Goal: Contribute content

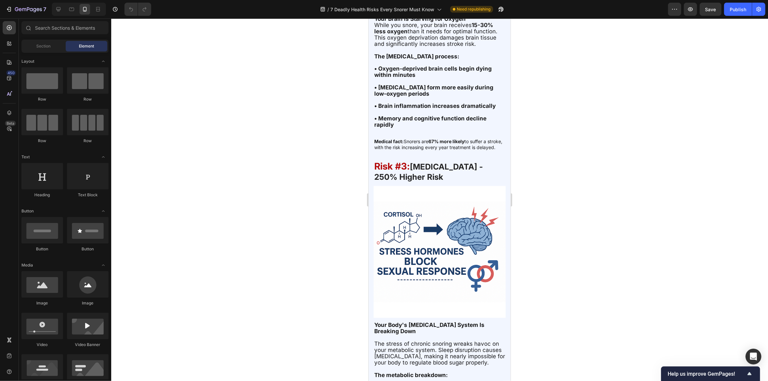
scroll to position [1020, 0]
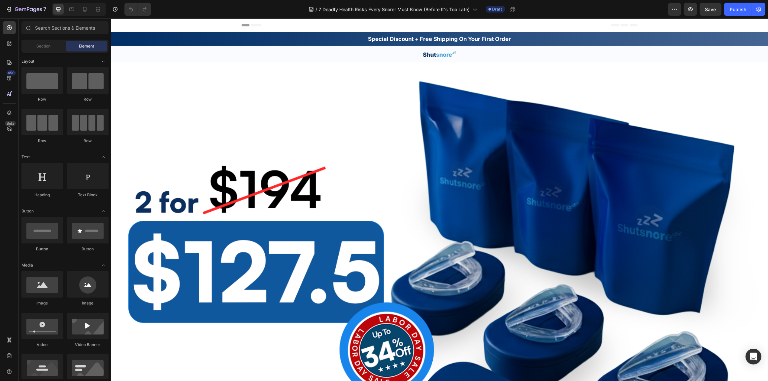
click at [86, 15] on div at bounding box center [79, 9] width 54 height 13
click at [87, 10] on icon at bounding box center [85, 9] width 7 height 7
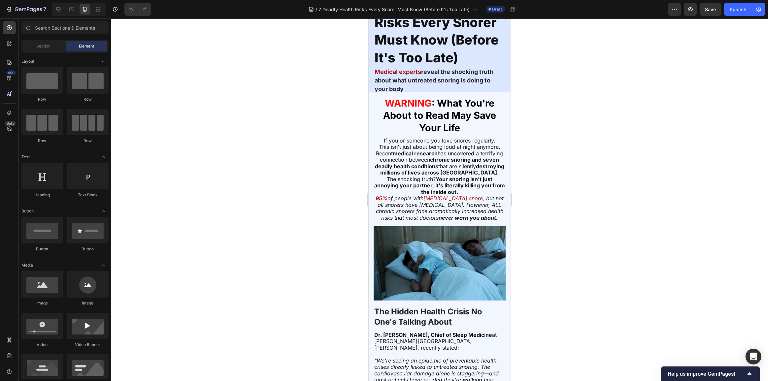
scroll to position [330, 0]
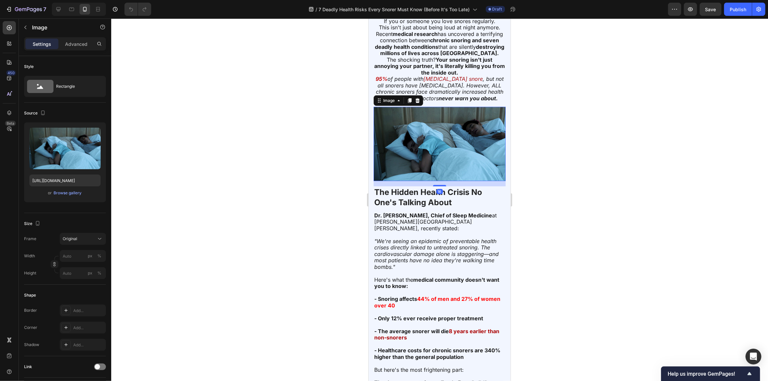
click at [429, 149] on img at bounding box center [439, 144] width 132 height 74
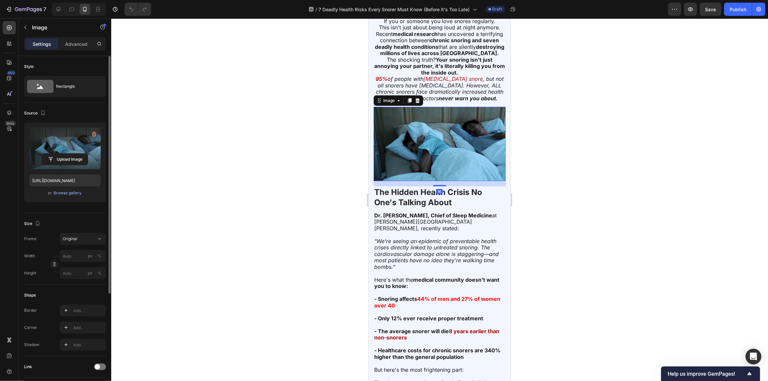
click at [56, 139] on label at bounding box center [64, 149] width 71 height 42
click at [56, 154] on input "file" at bounding box center [65, 159] width 46 height 11
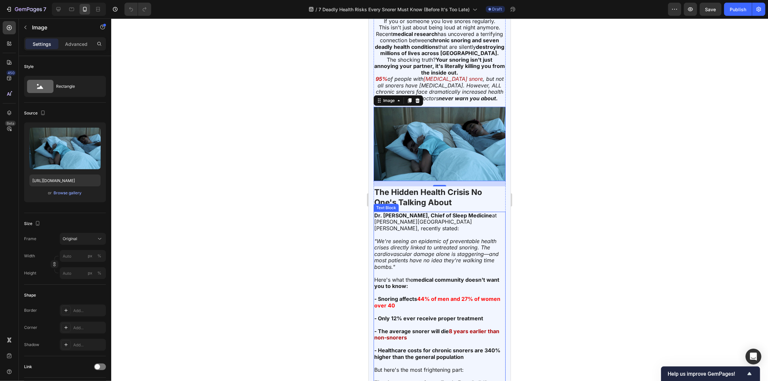
scroll to position [510, 0]
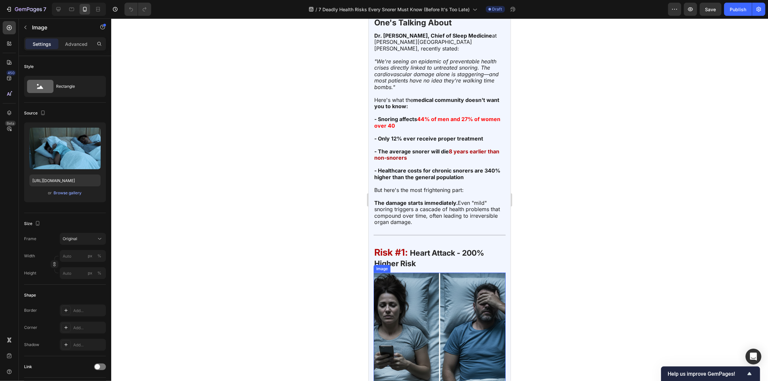
click at [423, 311] on img at bounding box center [439, 339] width 132 height 132
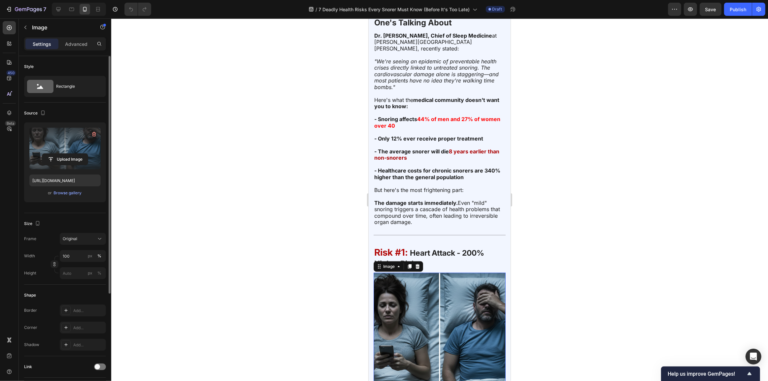
click at [59, 151] on label at bounding box center [64, 149] width 71 height 42
click at [59, 154] on input "file" at bounding box center [65, 159] width 46 height 11
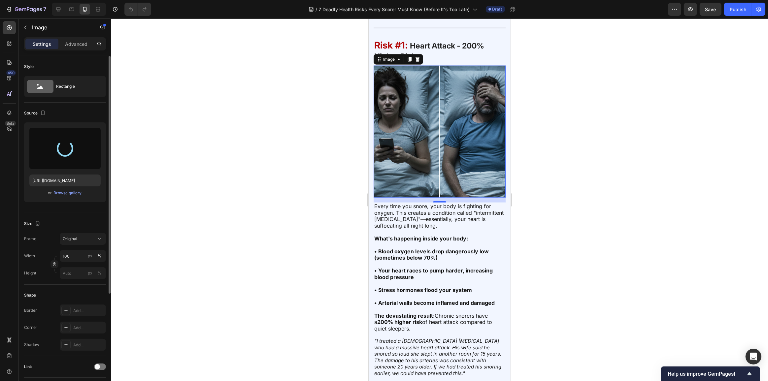
scroll to position [690, 0]
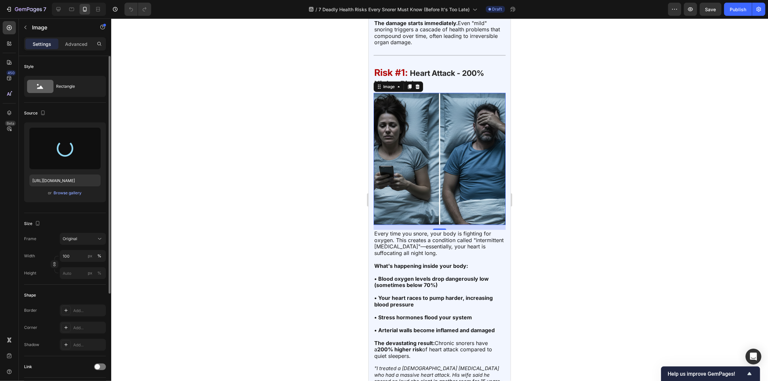
type input "[URL][DOMAIN_NAME]"
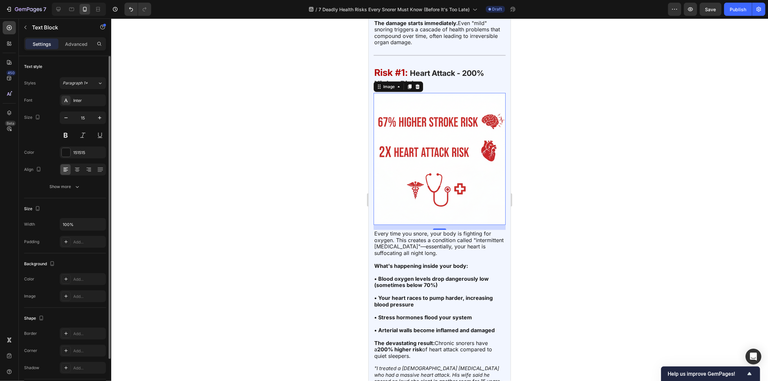
click at [418, 300] on strong "• Your heart races to pump harder, increasing blood pressure" at bounding box center [433, 301] width 119 height 13
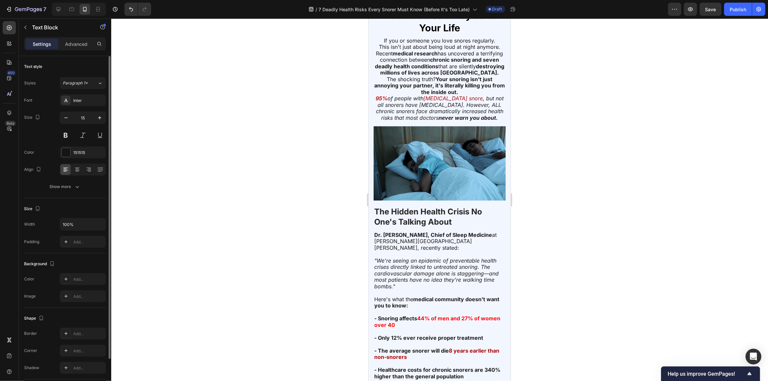
scroll to position [300, 0]
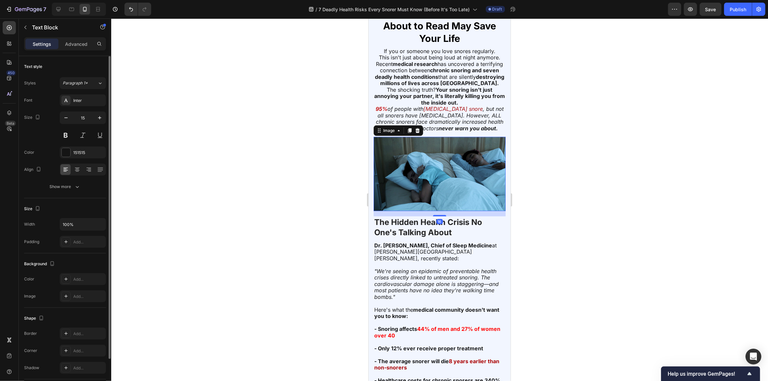
click at [425, 191] on img at bounding box center [439, 174] width 132 height 74
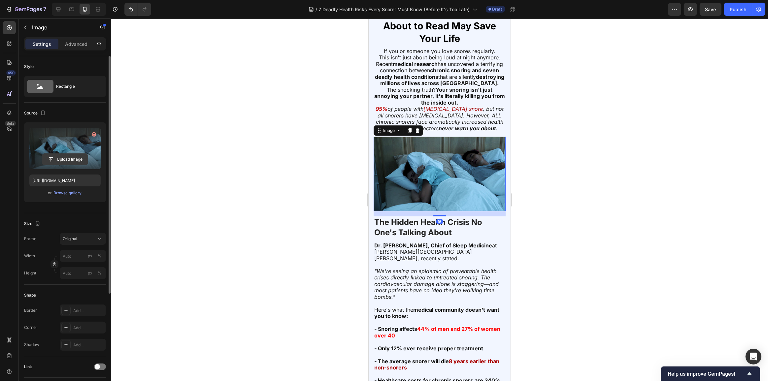
click at [67, 156] on input "file" at bounding box center [65, 159] width 46 height 11
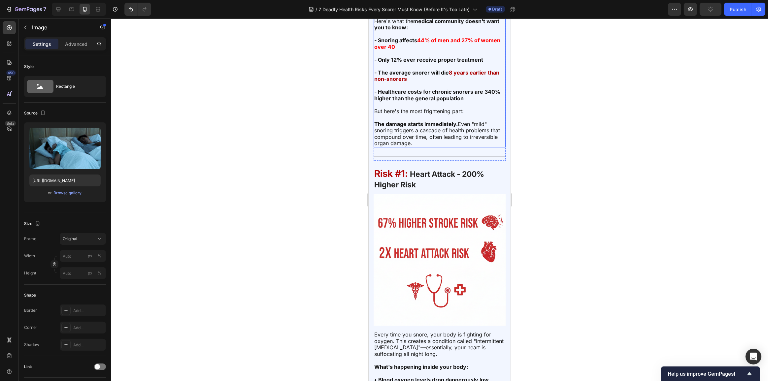
scroll to position [600, 0]
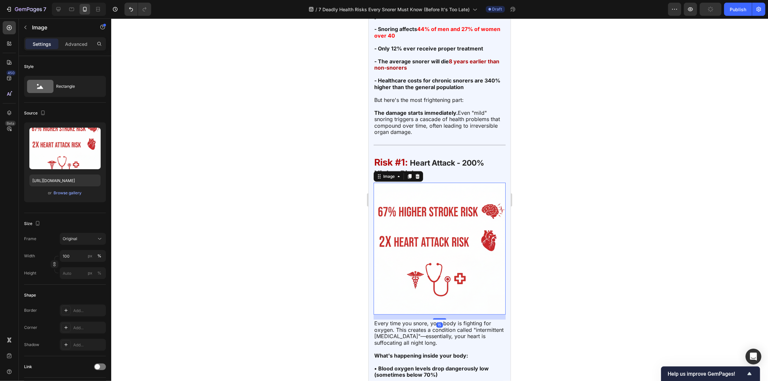
drag, startPoint x: 423, startPoint y: 231, endPoint x: 475, endPoint y: 210, distance: 56.5
click at [423, 231] on img at bounding box center [439, 249] width 132 height 132
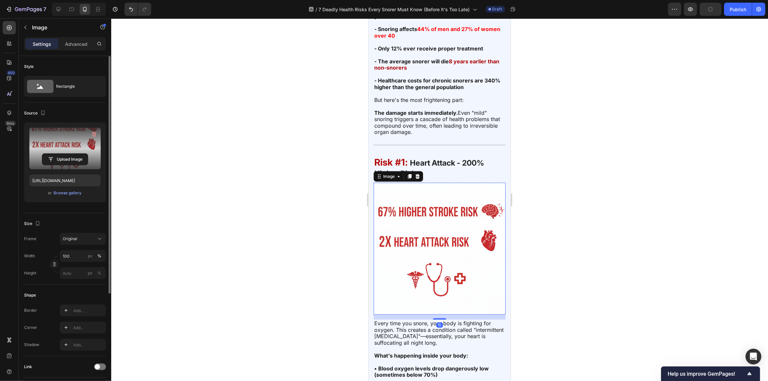
click at [70, 153] on label at bounding box center [64, 149] width 71 height 42
click at [70, 154] on input "file" at bounding box center [65, 159] width 46 height 11
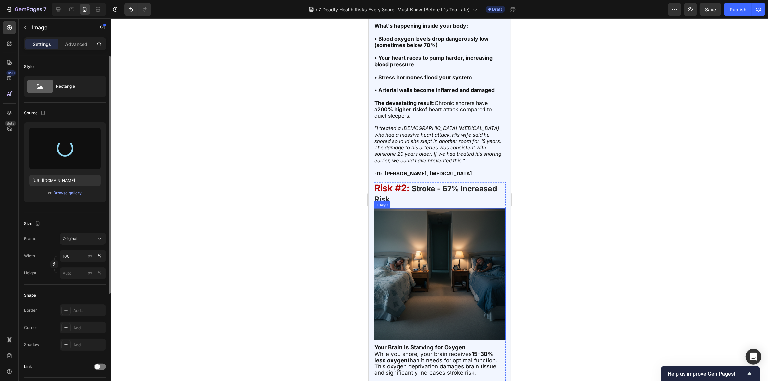
click at [438, 262] on img at bounding box center [439, 275] width 132 height 132
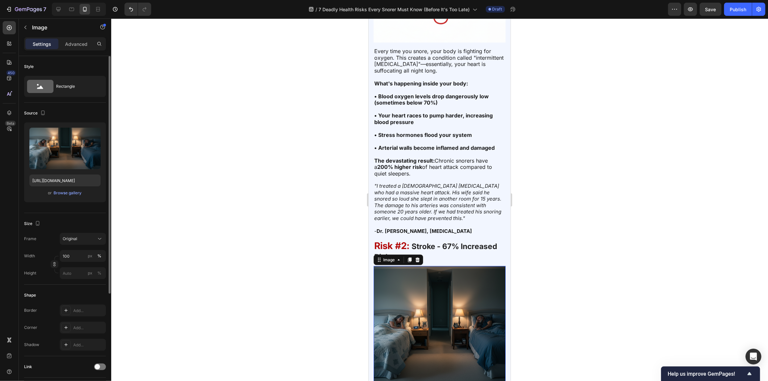
scroll to position [720, 0]
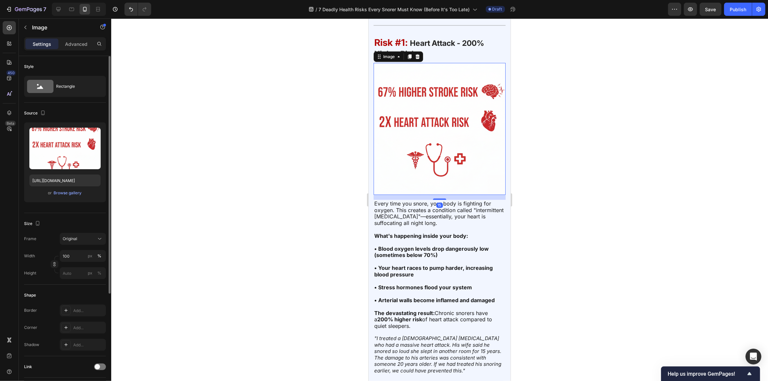
click at [426, 152] on img at bounding box center [439, 129] width 132 height 132
click at [82, 149] on label at bounding box center [64, 149] width 71 height 42
click at [82, 154] on input "file" at bounding box center [65, 159] width 46 height 11
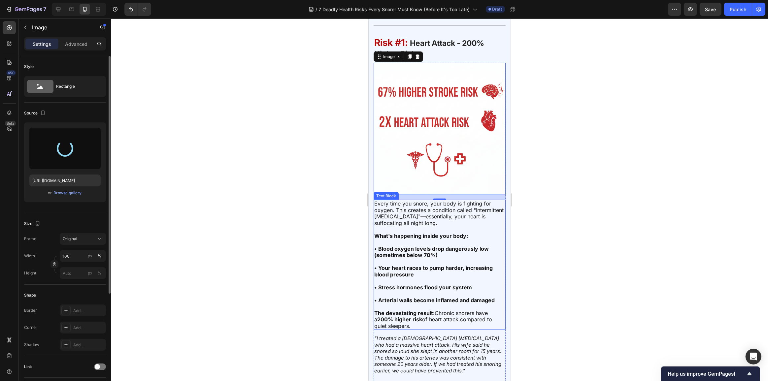
type input "[URL][DOMAIN_NAME]"
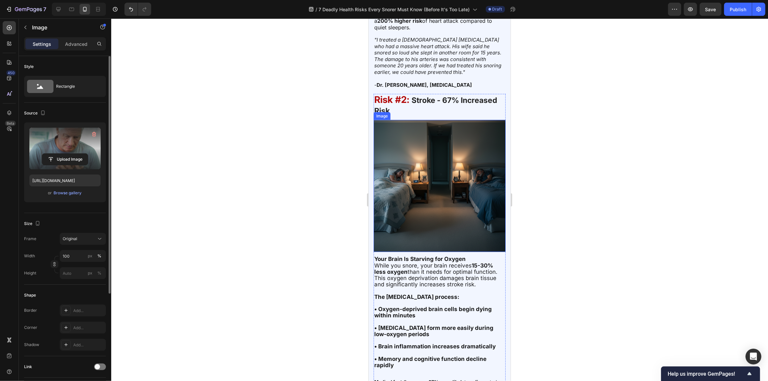
scroll to position [1020, 0]
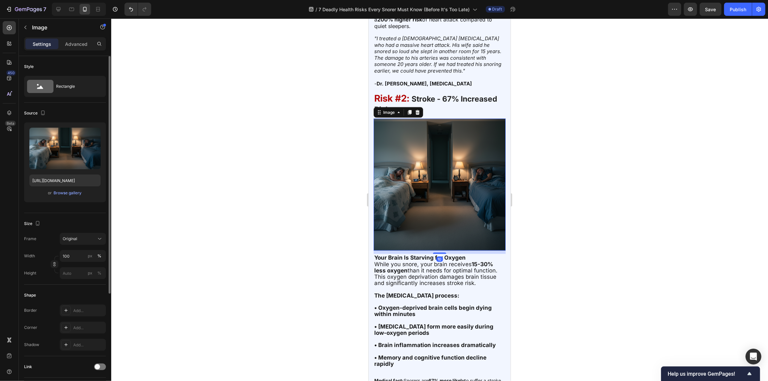
drag, startPoint x: 440, startPoint y: 188, endPoint x: 675, endPoint y: 239, distance: 240.3
click at [440, 188] on img at bounding box center [439, 185] width 132 height 132
click at [64, 164] on input "file" at bounding box center [65, 159] width 46 height 11
type input "[URL][DOMAIN_NAME]"
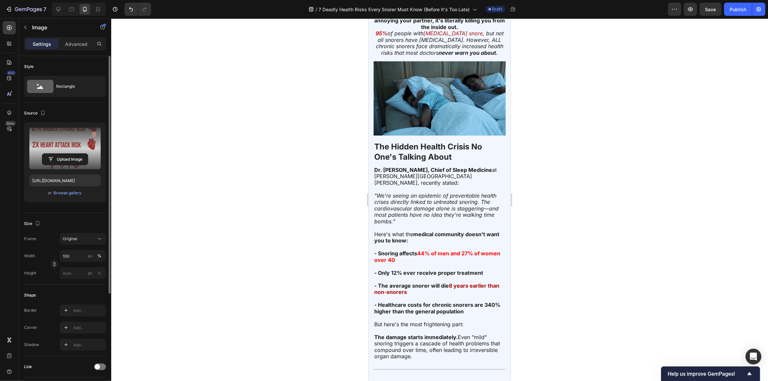
scroll to position [270, 0]
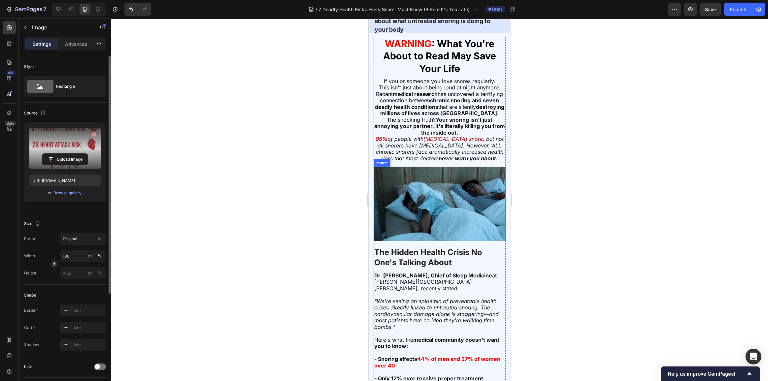
click at [455, 204] on img at bounding box center [439, 204] width 132 height 74
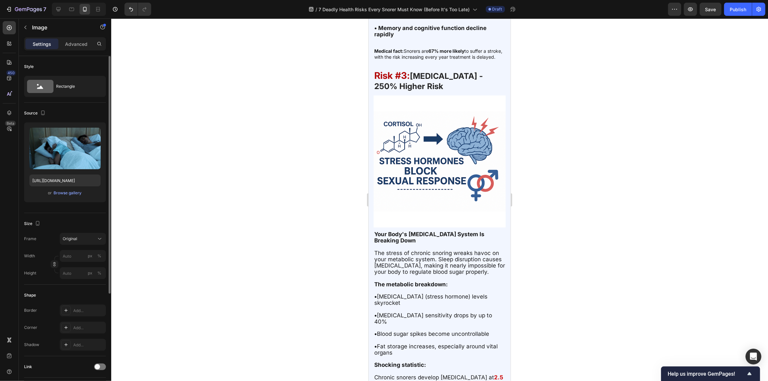
scroll to position [1350, 0]
click at [440, 162] on img at bounding box center [439, 161] width 132 height 132
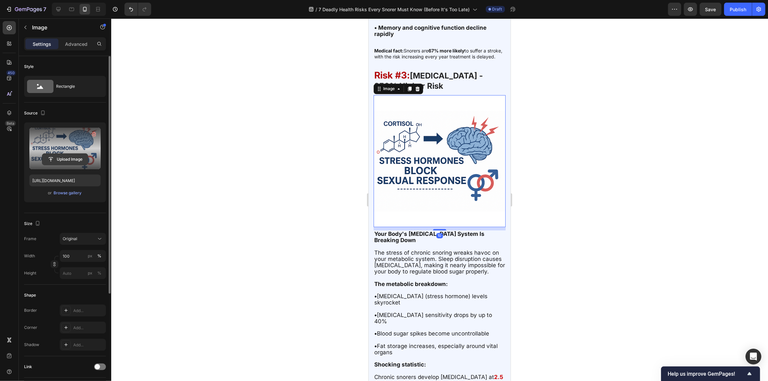
click at [62, 155] on input "file" at bounding box center [65, 159] width 46 height 11
click at [45, 148] on label at bounding box center [64, 149] width 71 height 42
click at [45, 154] on input "file" at bounding box center [65, 159] width 46 height 11
click at [82, 155] on input "file" at bounding box center [65, 159] width 46 height 11
type input "[URL][DOMAIN_NAME]"
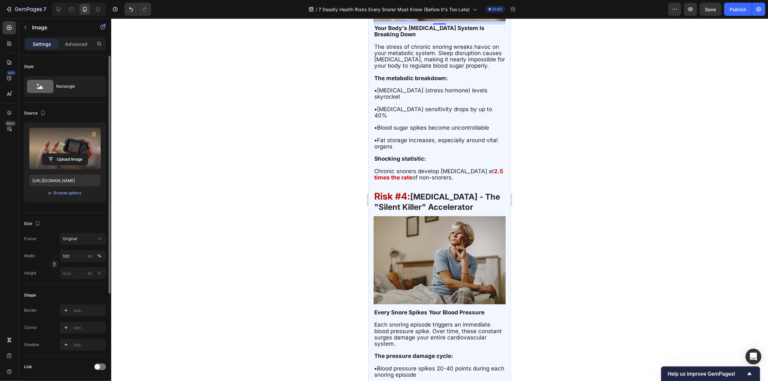
scroll to position [1561, 0]
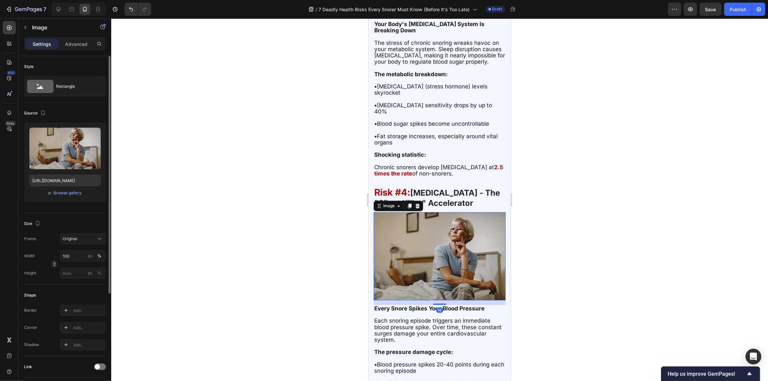
drag, startPoint x: 435, startPoint y: 238, endPoint x: 684, endPoint y: 254, distance: 249.1
click at [435, 238] on img at bounding box center [439, 256] width 132 height 88
click at [57, 151] on label at bounding box center [64, 149] width 71 height 42
click at [57, 154] on input "file" at bounding box center [65, 159] width 46 height 11
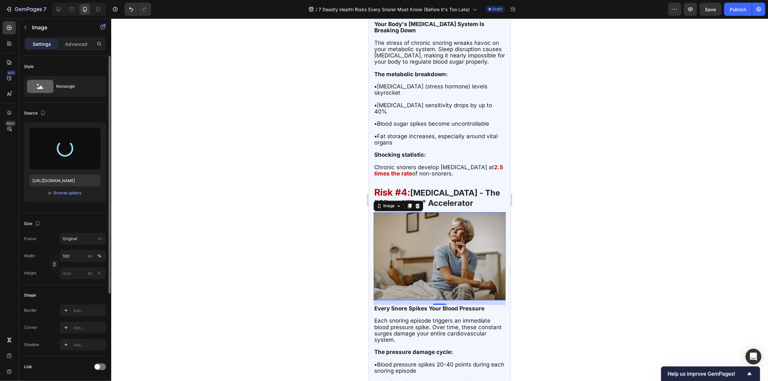
type input "[URL][DOMAIN_NAME]"
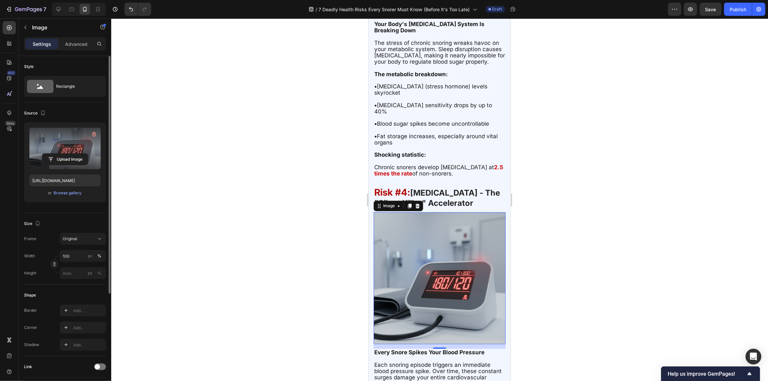
click at [253, 261] on div at bounding box center [439, 199] width 657 height 363
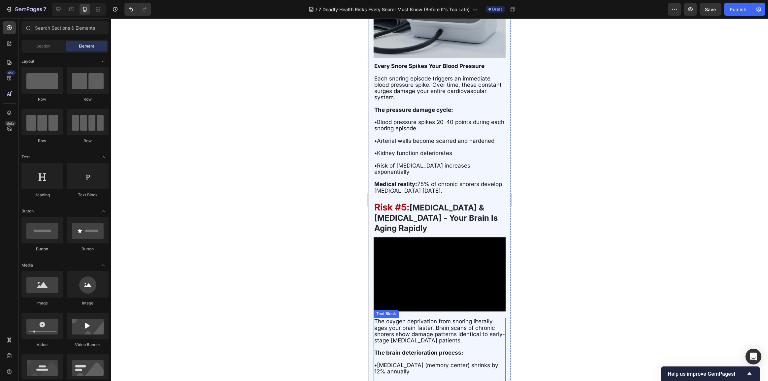
scroll to position [1861, 0]
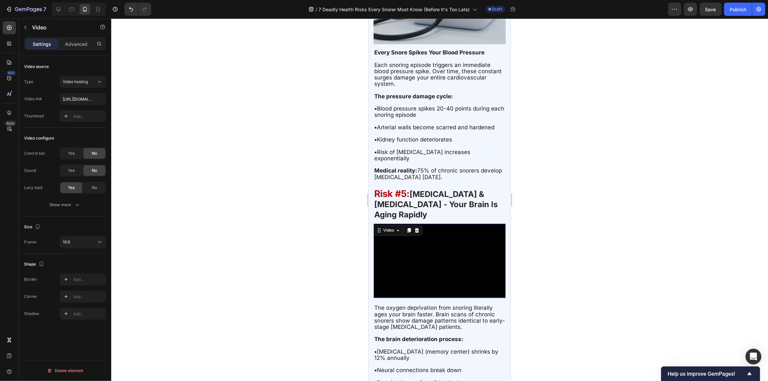
click at [418, 247] on video at bounding box center [439, 261] width 132 height 74
click at [15, 23] on div at bounding box center [9, 27] width 13 height 13
drag, startPoint x: 409, startPoint y: 239, endPoint x: 545, endPoint y: 205, distance: 140.0
click at [409, 239] on video at bounding box center [439, 261] width 132 height 74
click at [406, 234] on video at bounding box center [439, 261] width 132 height 74
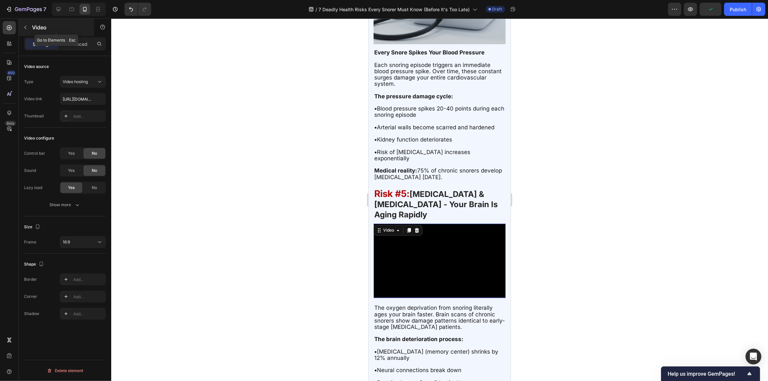
click at [29, 23] on button "button" at bounding box center [25, 27] width 11 height 11
drag, startPoint x: 418, startPoint y: 233, endPoint x: 687, endPoint y: 243, distance: 269.6
click at [418, 233] on video at bounding box center [439, 261] width 132 height 74
click at [416, 228] on icon at bounding box center [416, 230] width 5 height 5
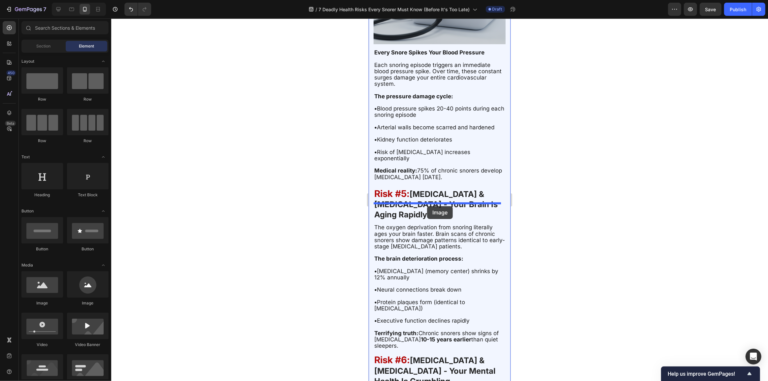
drag, startPoint x: 413, startPoint y: 304, endPoint x: 427, endPoint y: 206, distance: 98.4
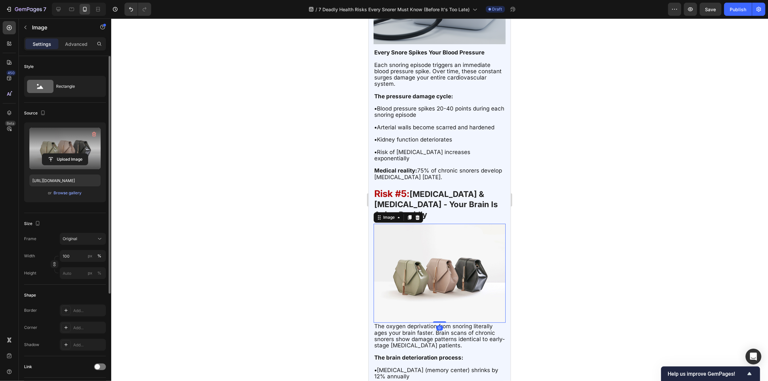
click at [82, 152] on label at bounding box center [64, 149] width 71 height 42
click at [82, 154] on input "file" at bounding box center [65, 159] width 46 height 11
type input "[URL][DOMAIN_NAME]"
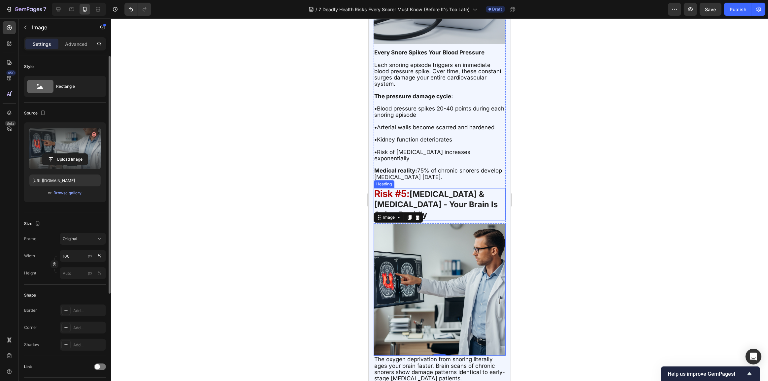
click at [452, 188] on h2 "Risk #5 : [MEDICAL_DATA] & [MEDICAL_DATA] - Your Brain Is Aging Rapidly" at bounding box center [439, 204] width 132 height 33
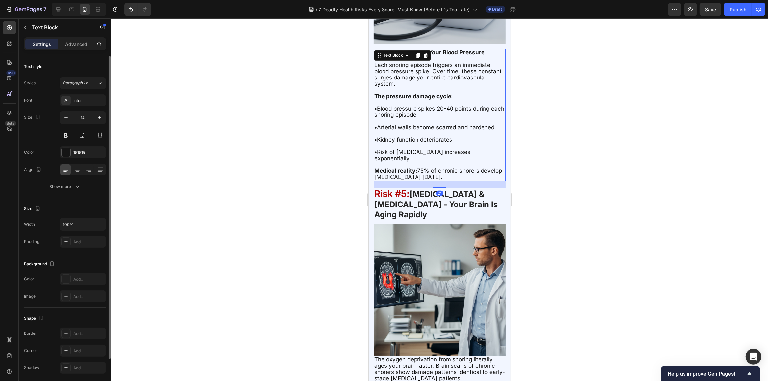
click at [470, 149] on span "• Risk of [MEDICAL_DATA] increases exponentially" at bounding box center [422, 155] width 96 height 13
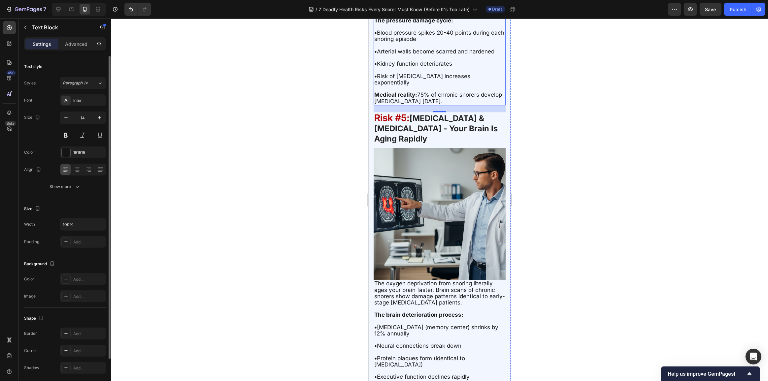
scroll to position [1921, 0]
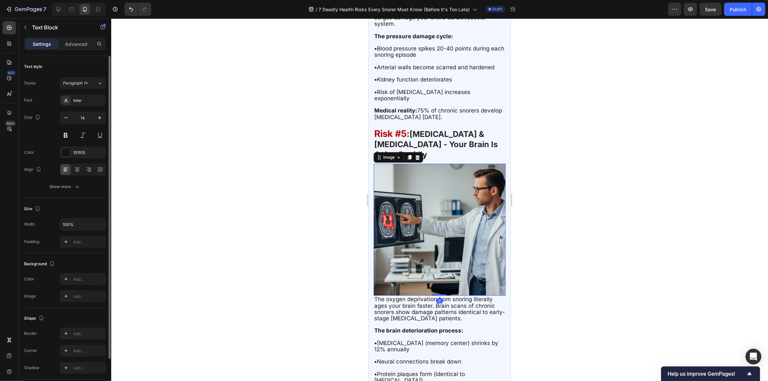
click at [448, 168] on img at bounding box center [439, 230] width 132 height 132
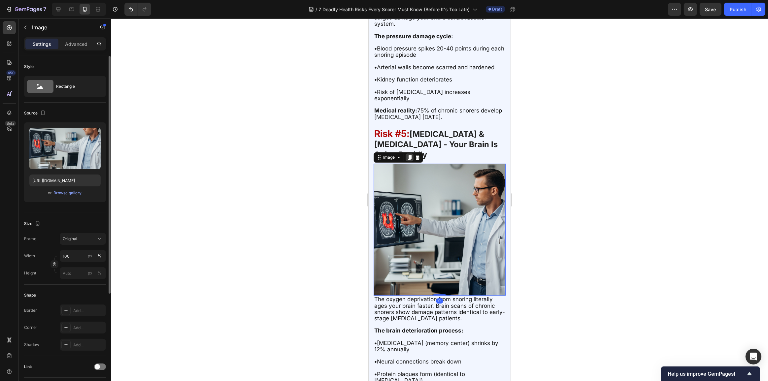
click at [411, 154] on div at bounding box center [409, 158] width 8 height 8
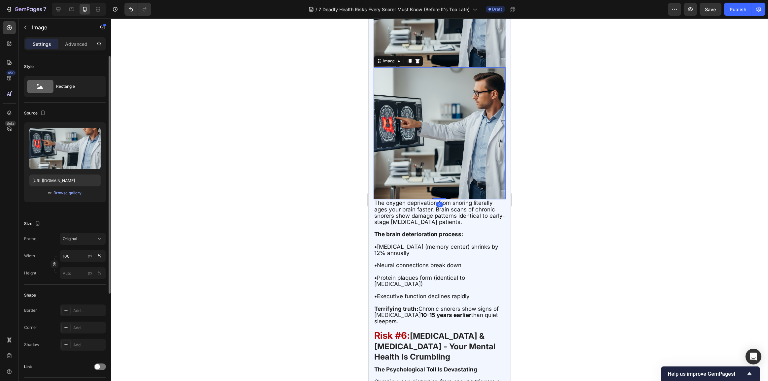
scroll to position [2161, 0]
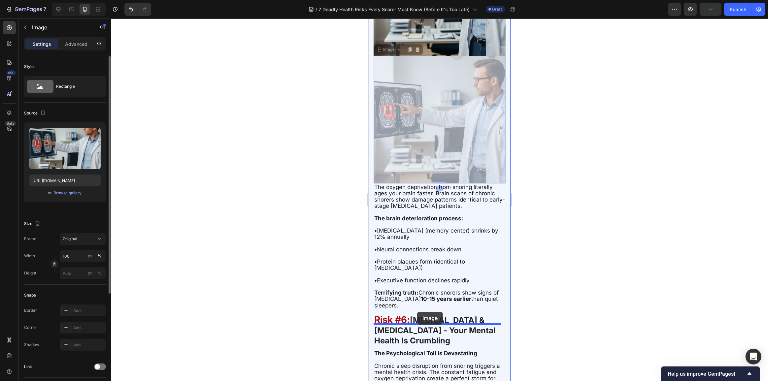
drag, startPoint x: 383, startPoint y: 22, endPoint x: 417, endPoint y: 312, distance: 291.9
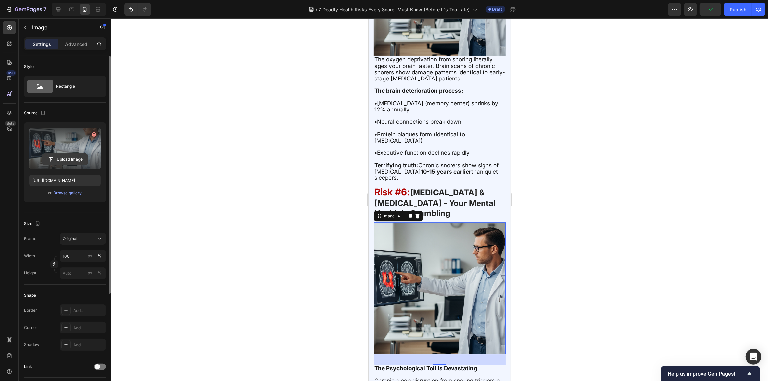
click at [80, 154] on input "file" at bounding box center [65, 159] width 46 height 11
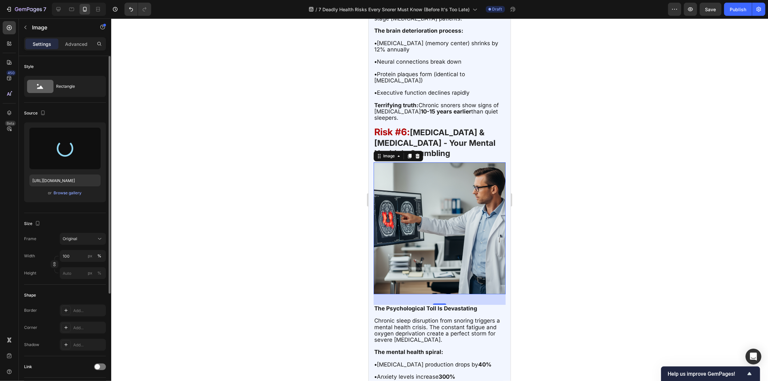
type input "[URL][DOMAIN_NAME]"
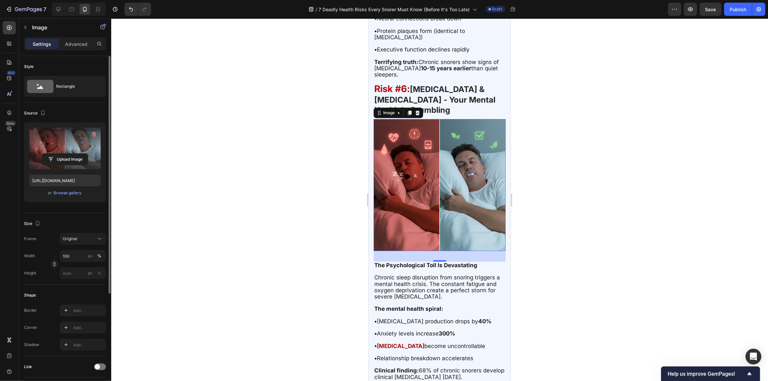
scroll to position [2281, 0]
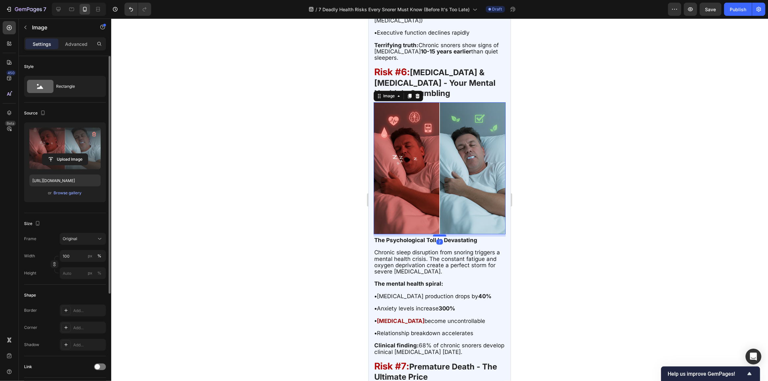
drag, startPoint x: 437, startPoint y: 213, endPoint x: 437, endPoint y: 205, distance: 8.3
click at [437, 235] on div at bounding box center [439, 236] width 13 height 2
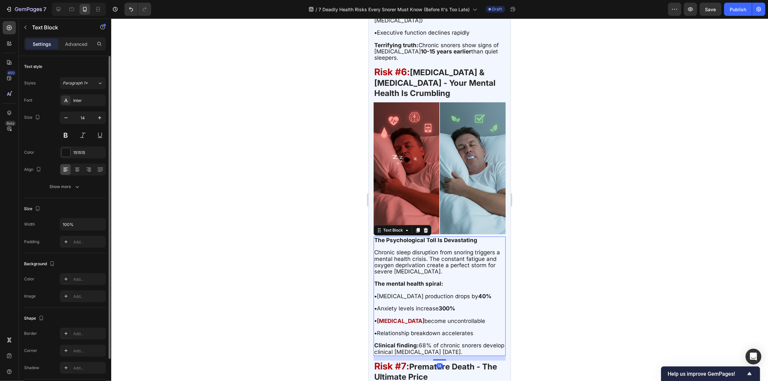
click at [441, 293] on span "• [MEDICAL_DATA] production drops by 40%" at bounding box center [432, 296] width 117 height 7
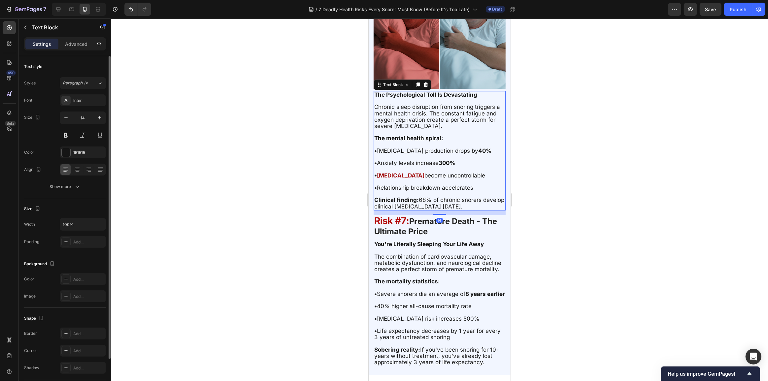
scroll to position [2431, 0]
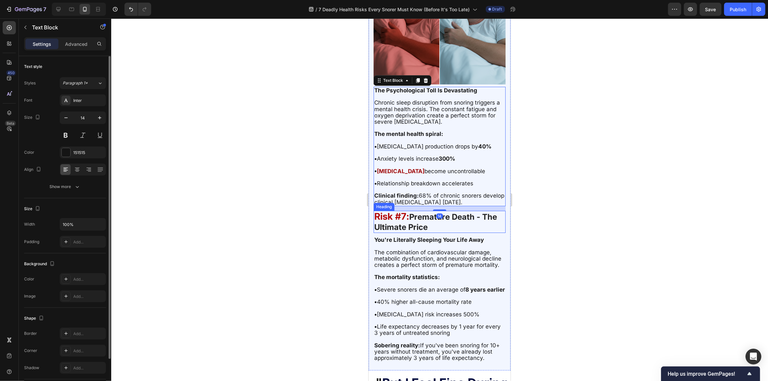
click at [460, 211] on h2 "Risk #7 : Premature Death - The Ultimate Price" at bounding box center [439, 222] width 132 height 22
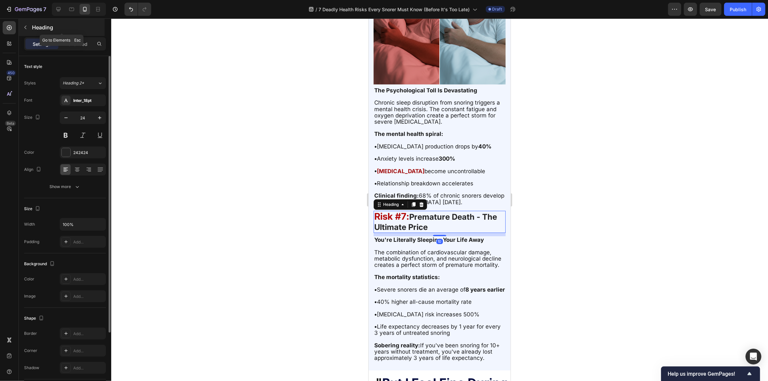
click at [28, 27] on button "button" at bounding box center [25, 27] width 11 height 11
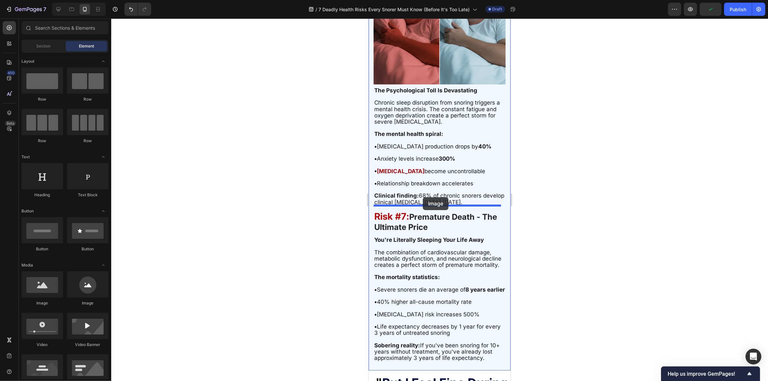
drag, startPoint x: 409, startPoint y: 309, endPoint x: 423, endPoint y: 197, distance: 112.4
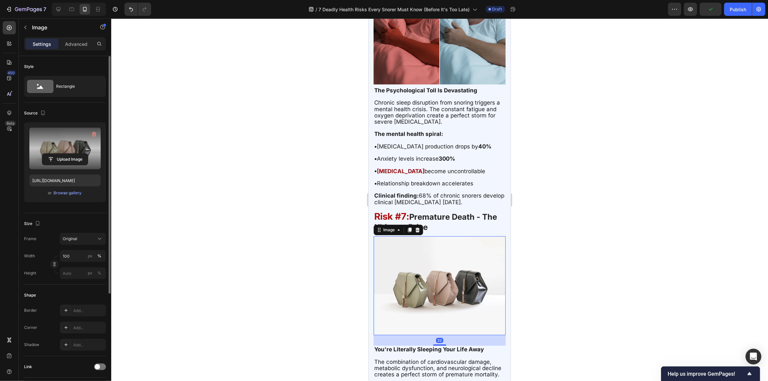
click at [37, 148] on label at bounding box center [64, 149] width 71 height 42
click at [42, 154] on input "file" at bounding box center [65, 159] width 46 height 11
type input "[URL][DOMAIN_NAME]"
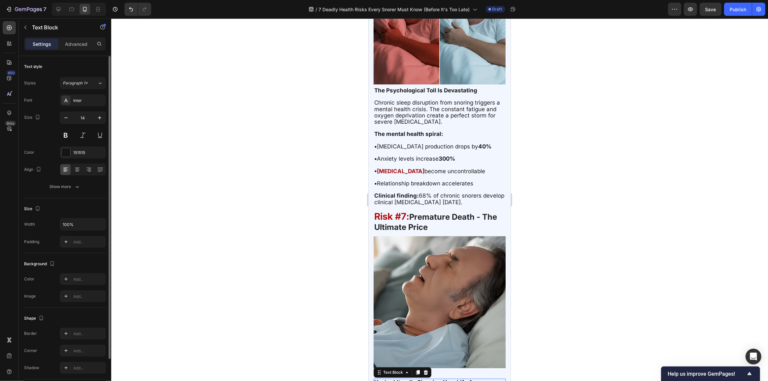
click at [436, 379] on strong "You're Literally Sleeping Your Life Away" at bounding box center [429, 382] width 110 height 7
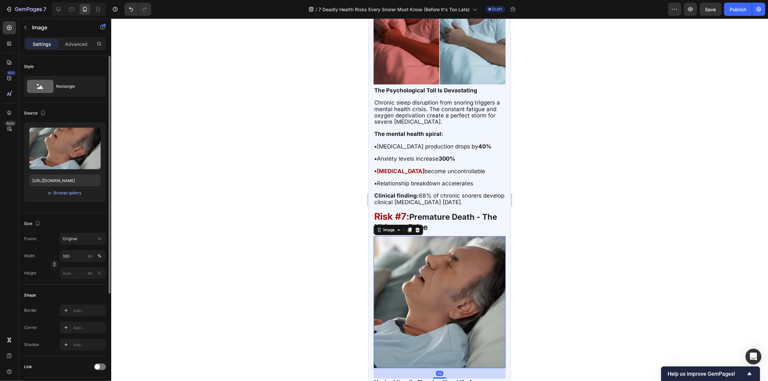
click at [440, 319] on img at bounding box center [439, 302] width 132 height 132
drag, startPoint x: 436, startPoint y: 343, endPoint x: 435, endPoint y: 336, distance: 7.4
click at [435, 370] on div at bounding box center [439, 371] width 13 height 2
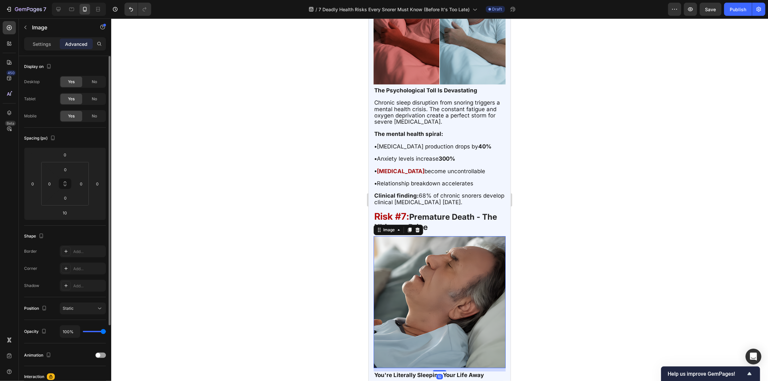
click at [602, 279] on div at bounding box center [439, 199] width 657 height 363
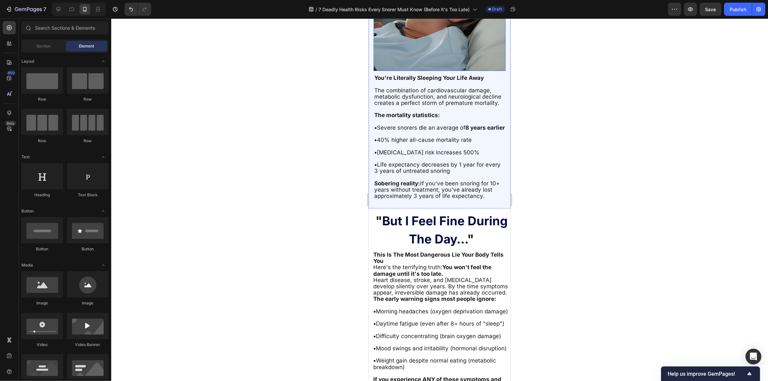
scroll to position [2761, 0]
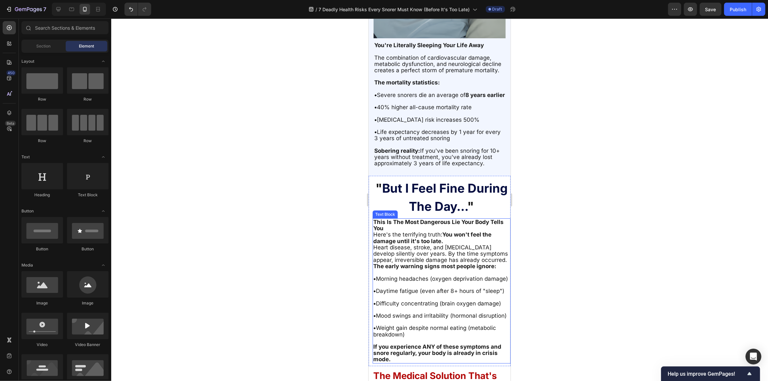
click at [454, 232] on p "Here's the terrifying truth: You won't feel the damage until it's too late." at bounding box center [441, 238] width 137 height 13
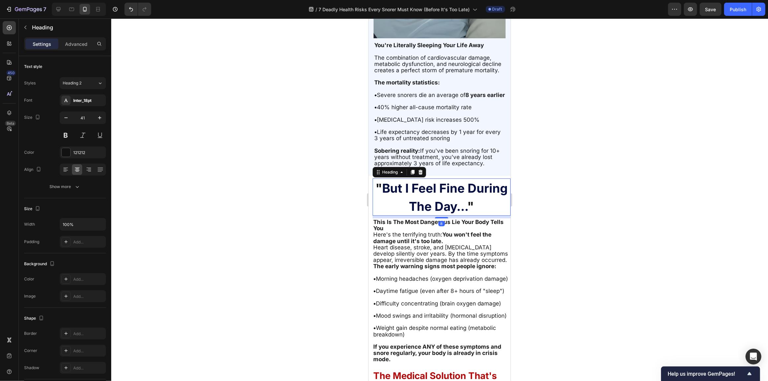
click at [458, 179] on h2 "" But I Feel Fine During The Day... "" at bounding box center [441, 197] width 138 height 37
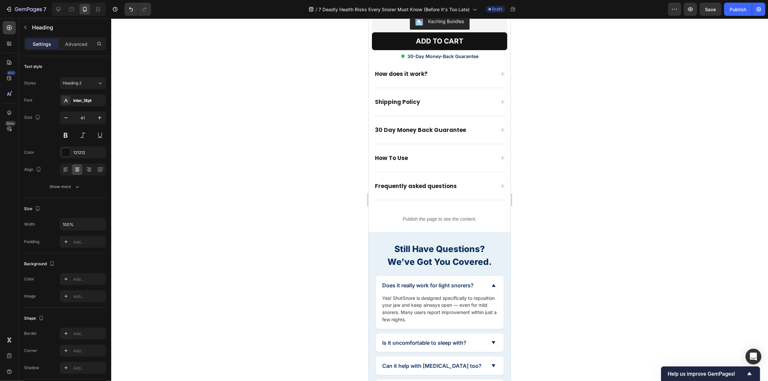
scroll to position [5784, 0]
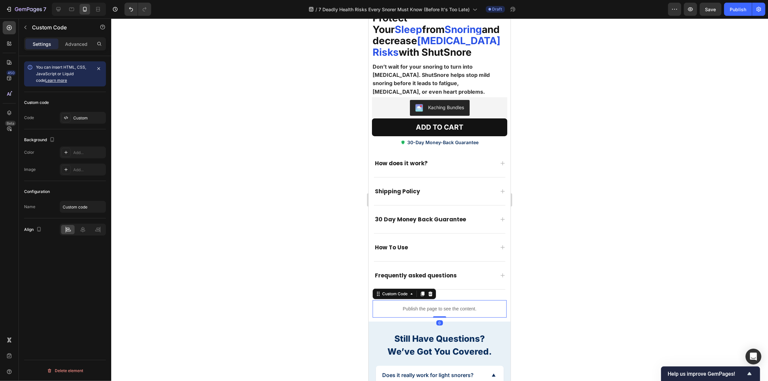
click at [414, 306] on p "Publish the page to see the content." at bounding box center [439, 309] width 134 height 7
click at [545, 210] on div at bounding box center [439, 199] width 657 height 363
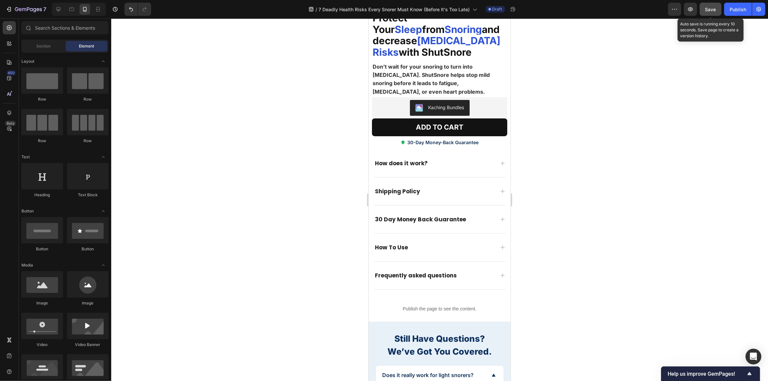
click at [710, 13] on div "Save" at bounding box center [711, 9] width 11 height 7
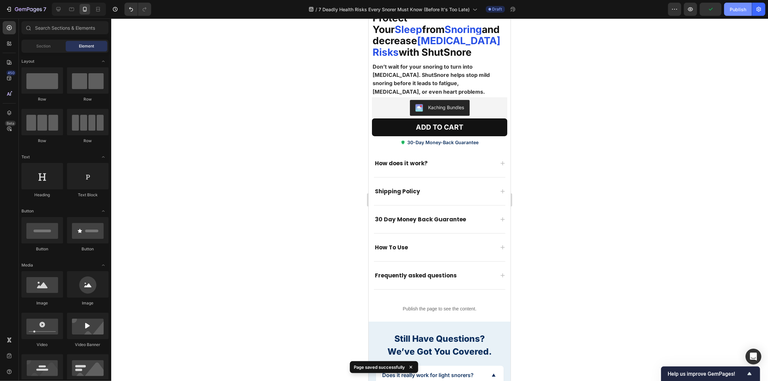
click at [738, 13] on button "Publish" at bounding box center [738, 9] width 28 height 13
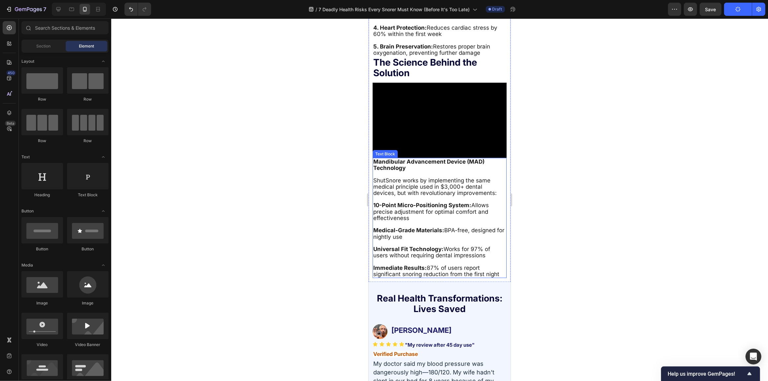
scroll to position [3782, 0]
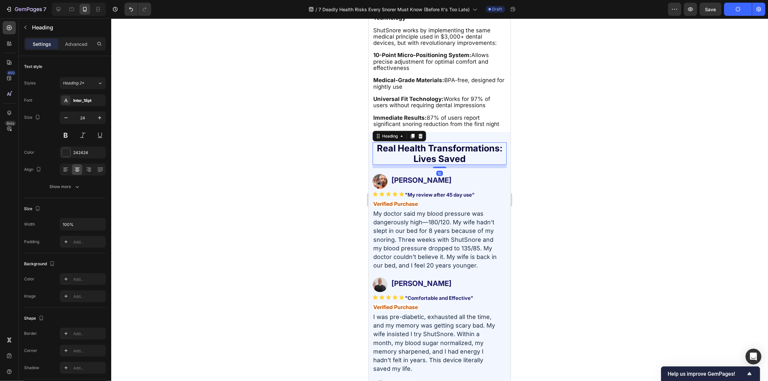
click at [443, 143] on strong "Real Health Transformations: Lives Saved" at bounding box center [439, 153] width 125 height 21
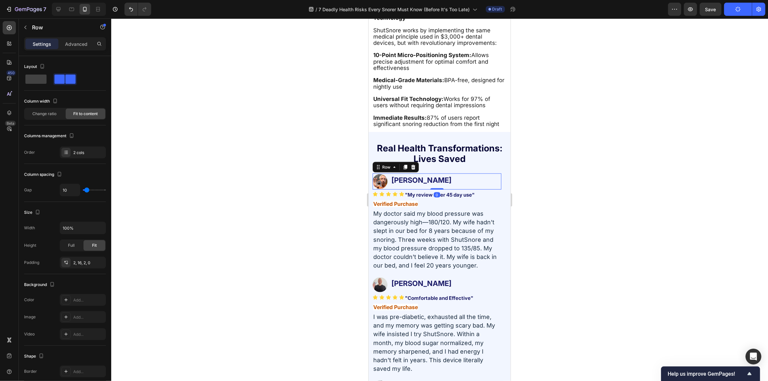
click at [470, 177] on div "Image [PERSON_NAME] Heading Row 0" at bounding box center [436, 182] width 129 height 16
click at [465, 146] on strong "Real Health Transformations: Lives Saved" at bounding box center [439, 153] width 125 height 21
click at [451, 174] on div "Image [PERSON_NAME] Heading Row 0" at bounding box center [436, 182] width 129 height 16
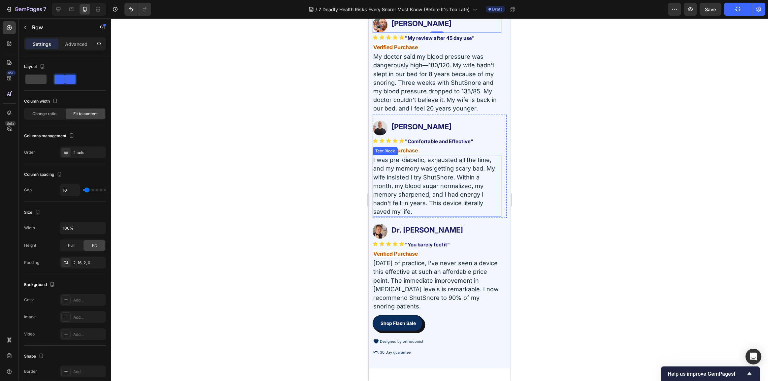
scroll to position [3812, 0]
